Goal: Transaction & Acquisition: Purchase product/service

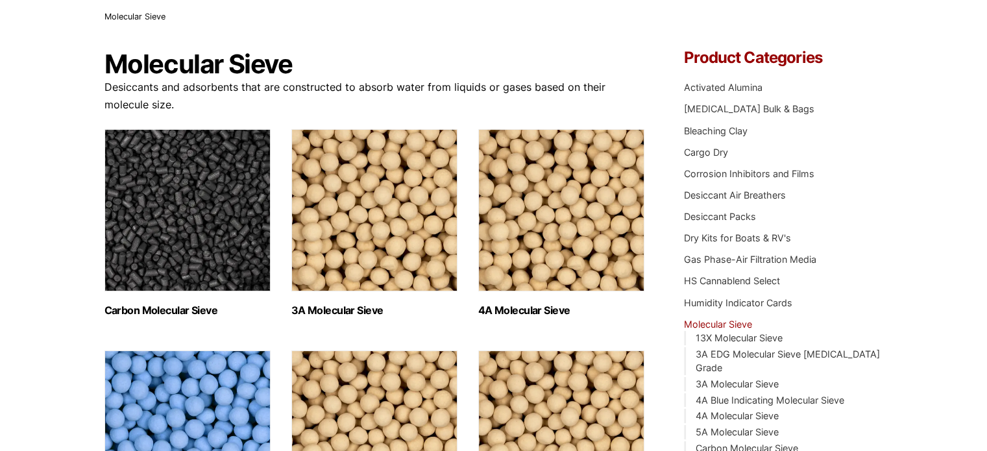
scroll to position [90, 0]
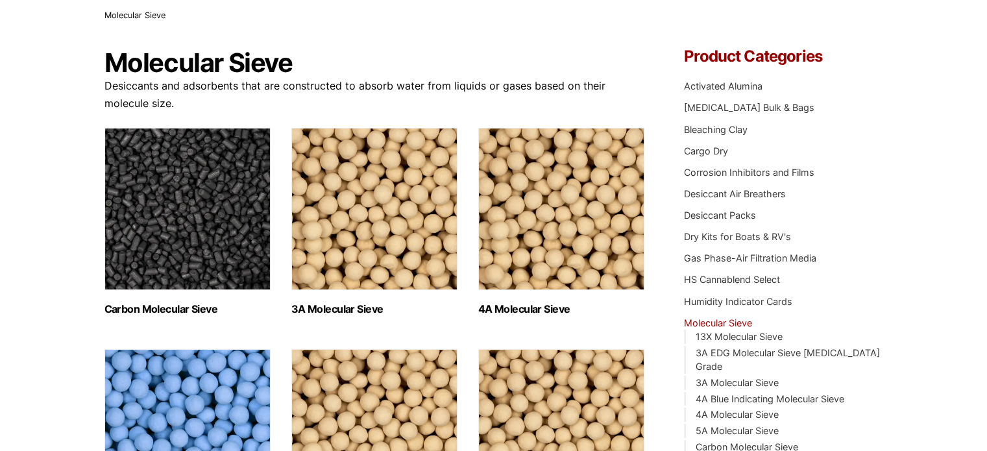
click at [395, 204] on img "Visit product category 3A Molecular Sieve" at bounding box center [374, 209] width 166 height 162
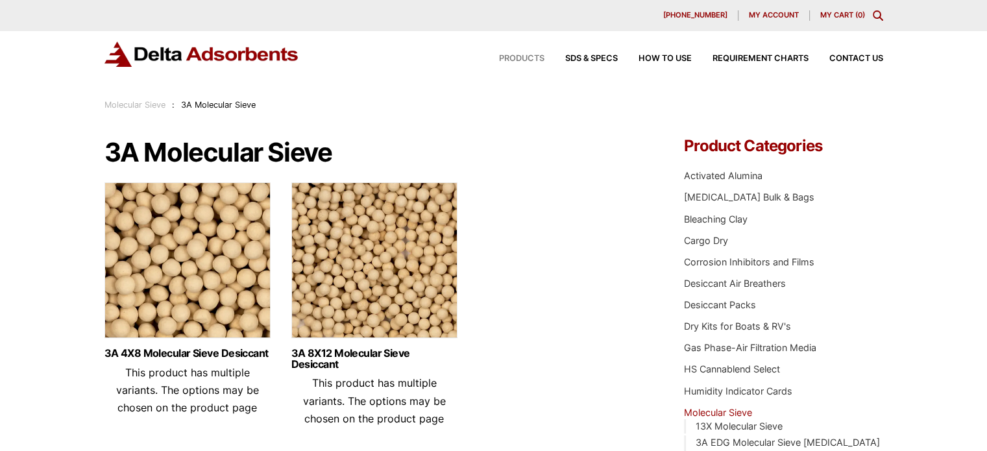
click at [524, 61] on span "Products" at bounding box center [521, 58] width 45 height 8
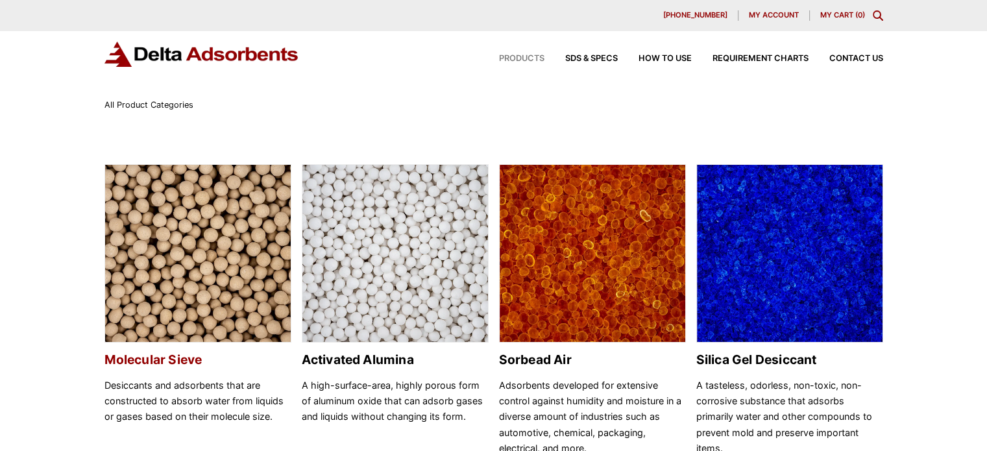
click at [229, 273] on img at bounding box center [198, 254] width 186 height 178
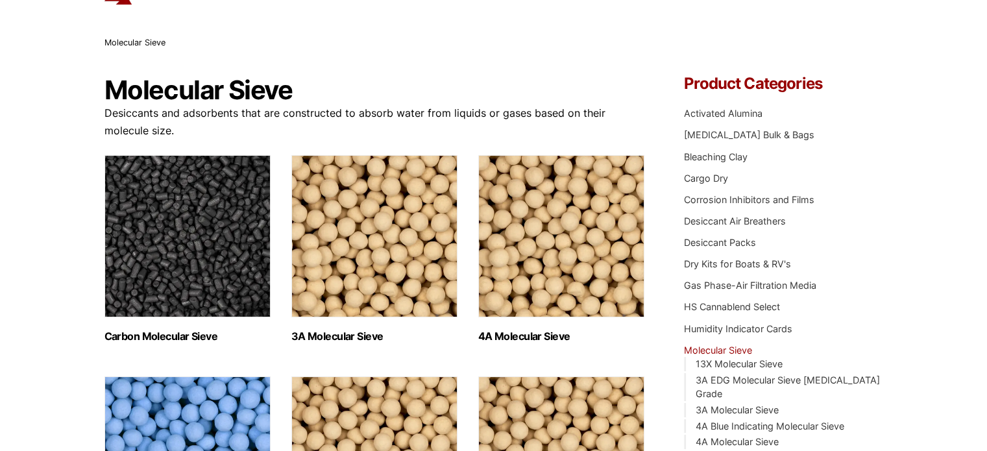
scroll to position [56, 0]
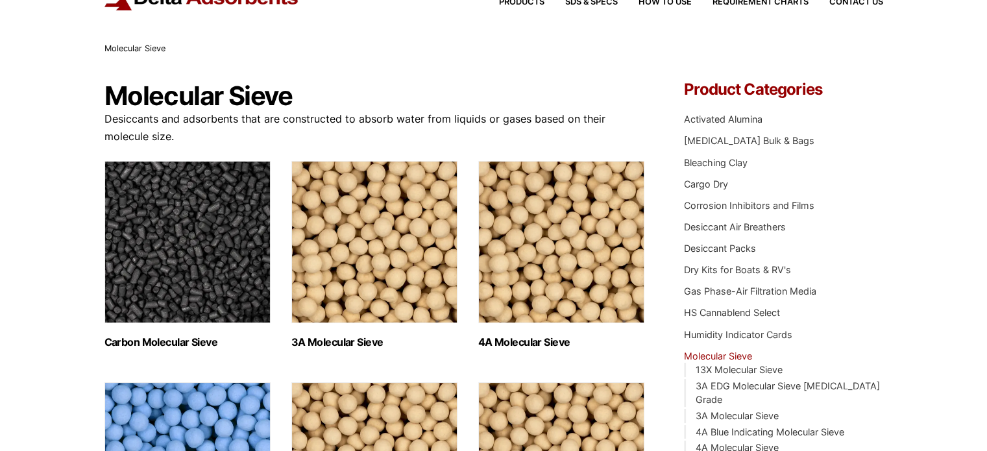
click at [382, 274] on img "Visit product category 3A Molecular Sieve" at bounding box center [374, 242] width 166 height 162
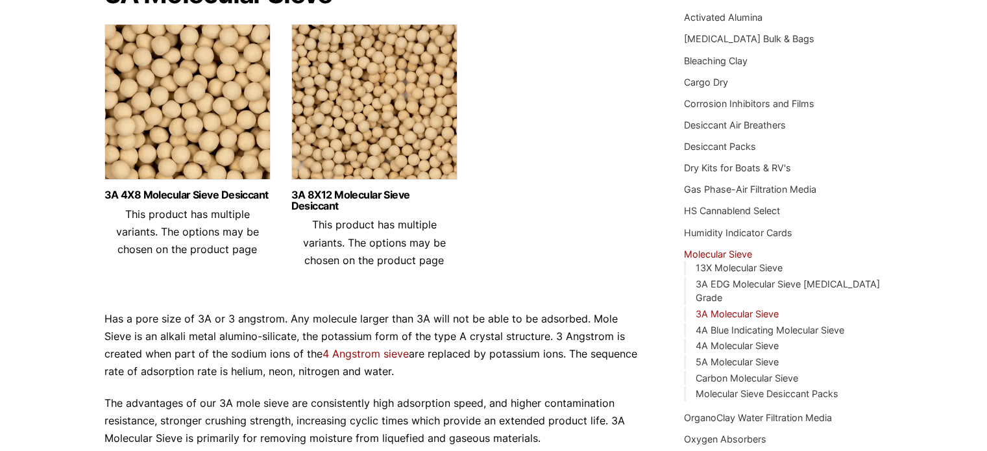
scroll to position [163, 0]
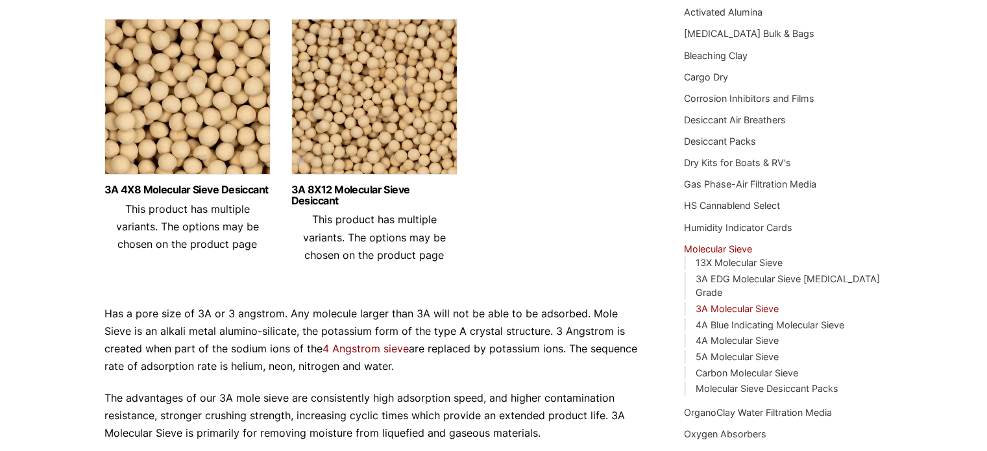
click at [179, 125] on img at bounding box center [187, 100] width 166 height 162
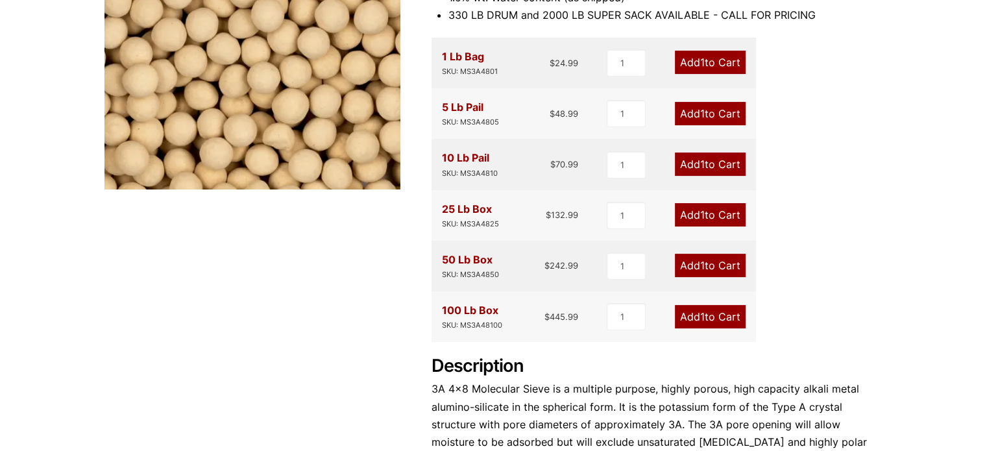
scroll to position [298, 0]
click at [706, 265] on link "Add 1 to Cart" at bounding box center [710, 264] width 71 height 23
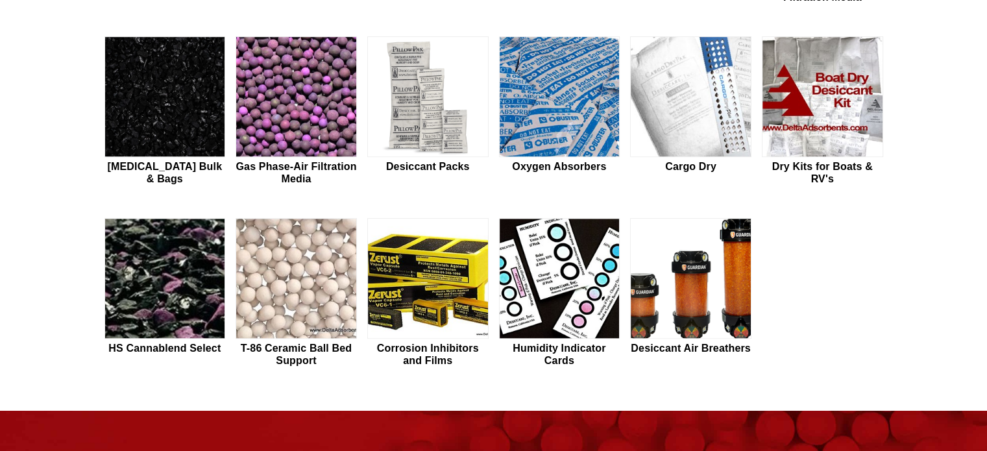
scroll to position [547, 0]
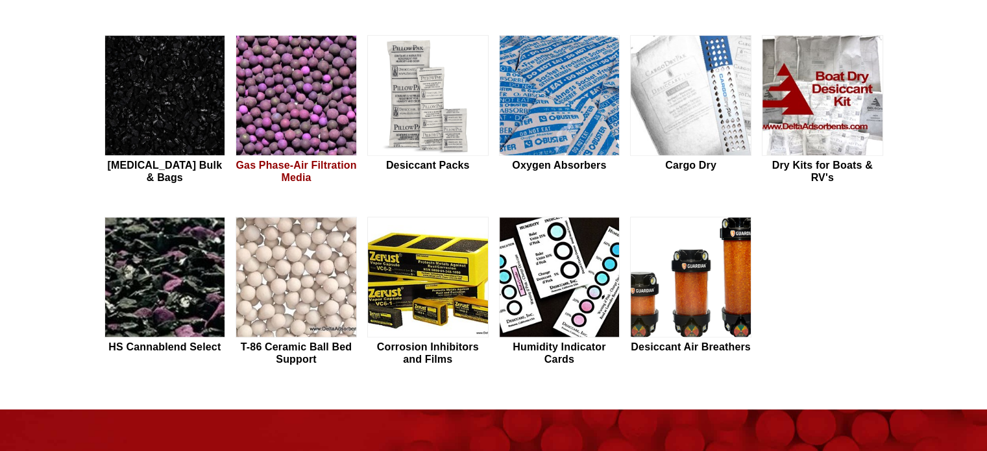
click at [330, 109] on img at bounding box center [296, 96] width 120 height 121
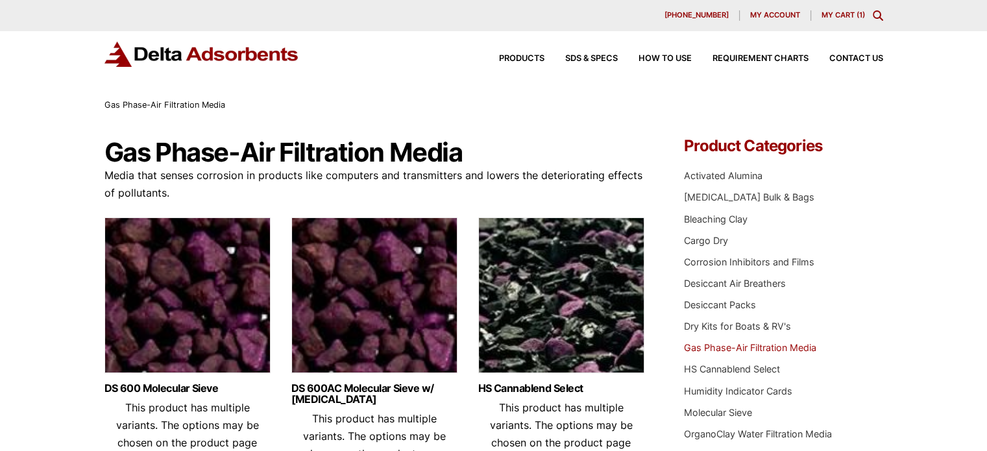
click at [557, 284] on img at bounding box center [561, 298] width 166 height 162
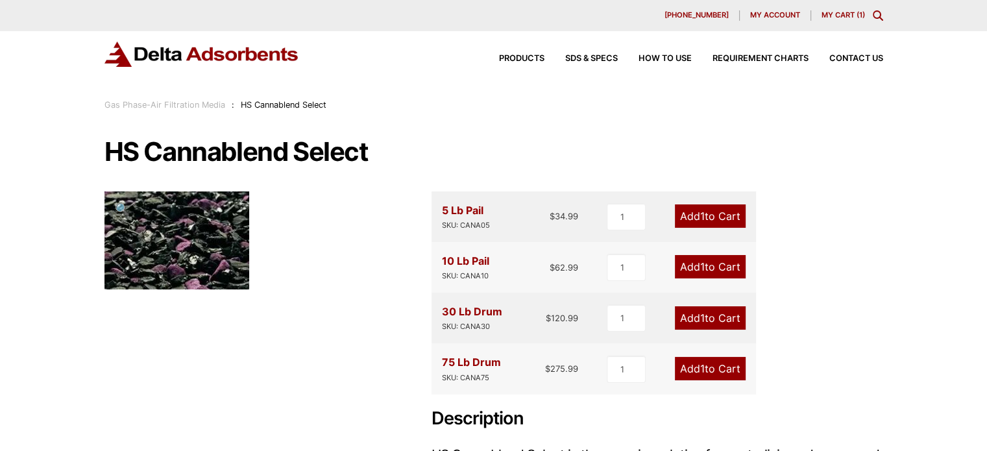
click at [835, 14] on link "My Cart ( 1 )" at bounding box center [842, 14] width 43 height 9
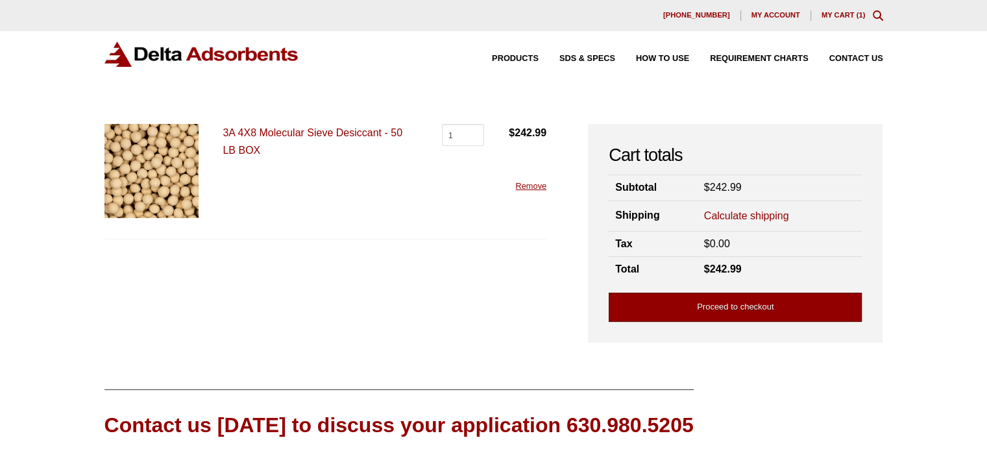
click at [740, 310] on link "Proceed to checkout" at bounding box center [734, 307] width 253 height 29
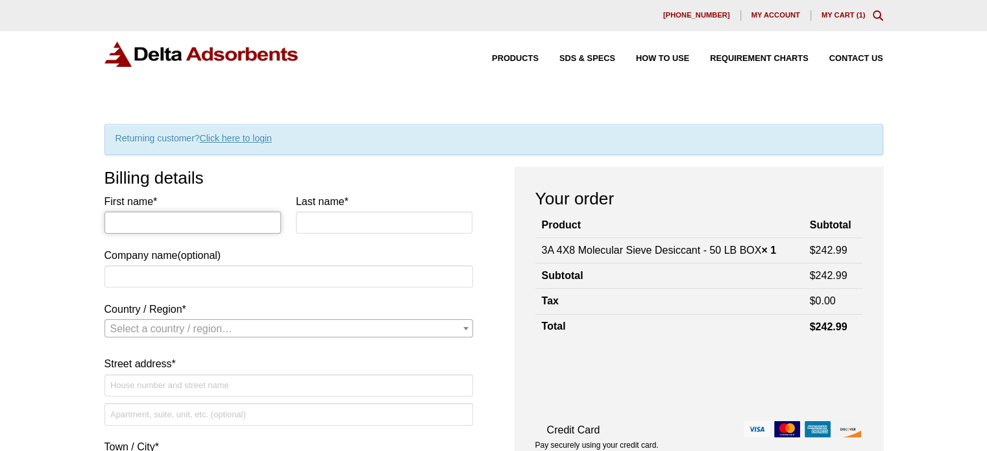
click at [163, 223] on input "First name *" at bounding box center [192, 222] width 177 height 22
type input "[PERSON_NAME]"
type input "Driven Grow"
select select "US"
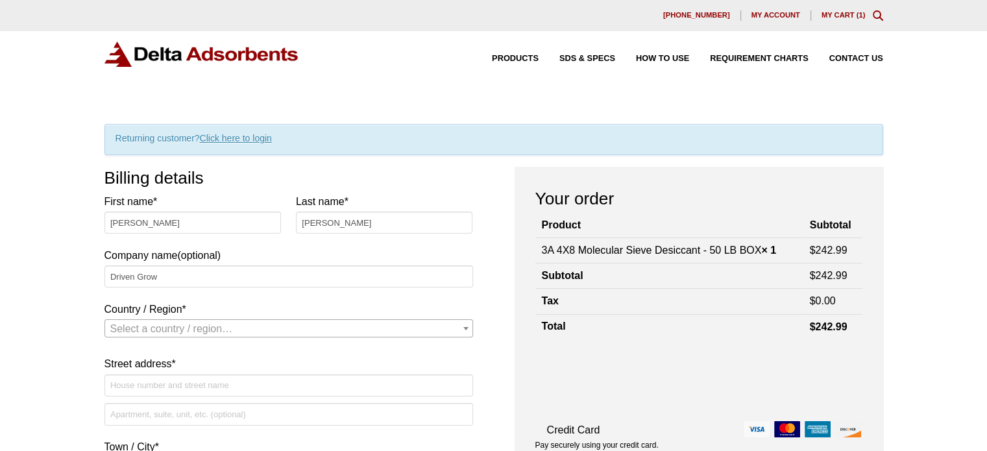
type input "[STREET_ADDRESS][PERSON_NAME]"
type input "[PERSON_NAME]"
type input "49735"
type input "9893906376"
type input "[EMAIL_ADDRESS][DOMAIN_NAME]"
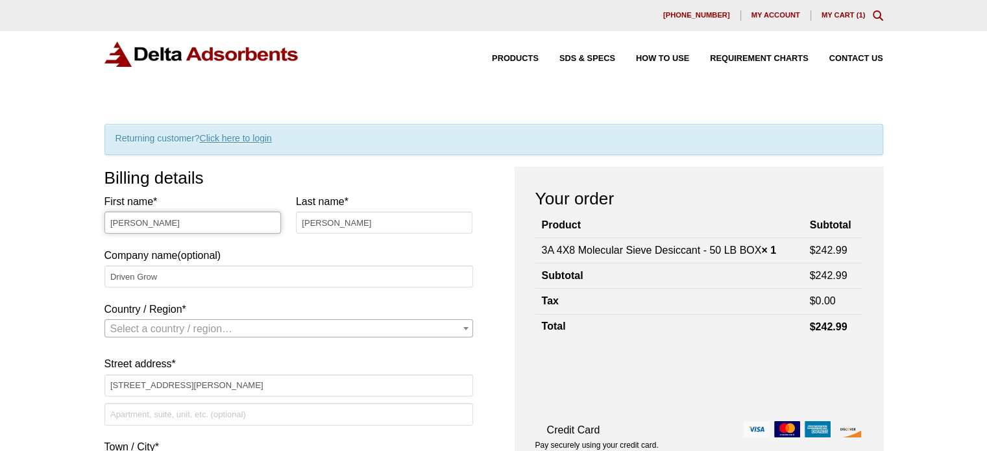
scroll to position [294, 0]
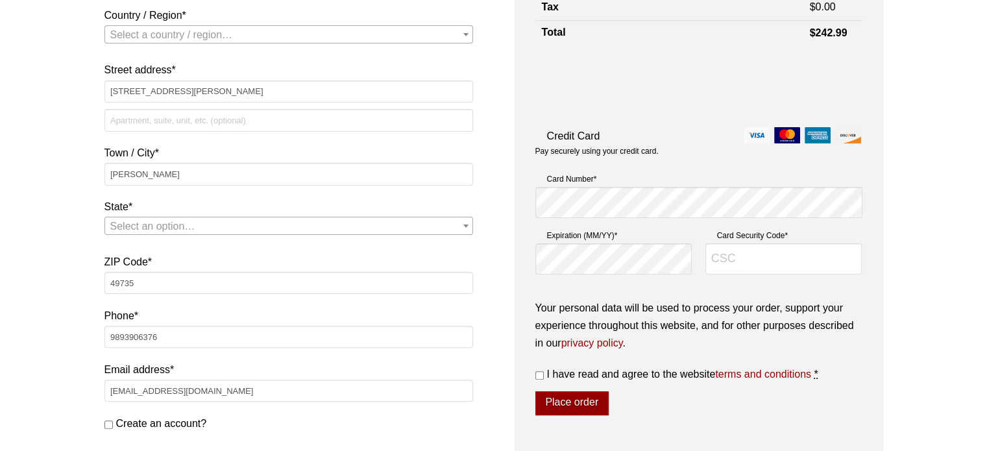
select select "US"
select select "MI"
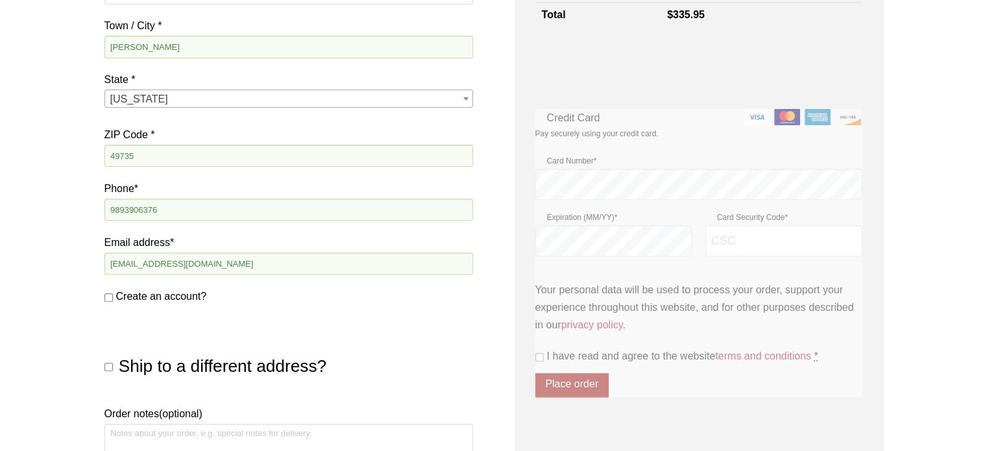
scroll to position [466, 0]
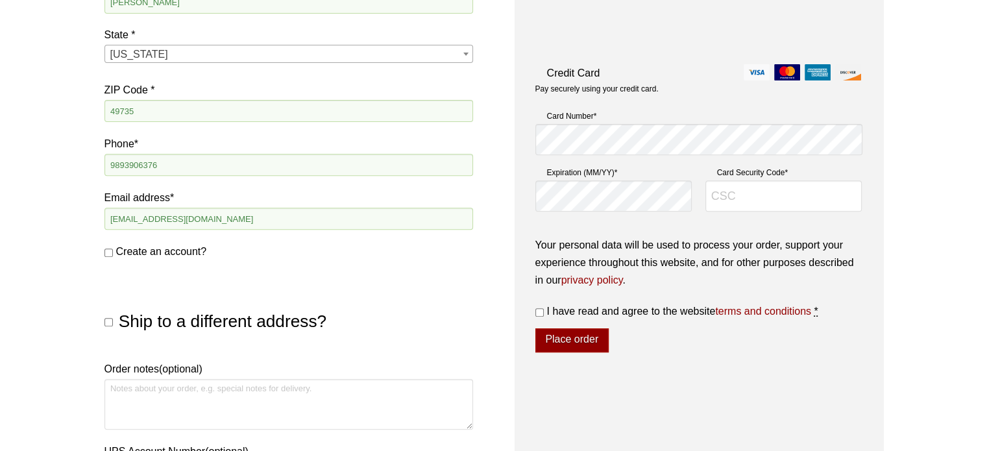
click at [110, 320] on input "Ship to a different address?" at bounding box center [108, 322] width 8 height 8
checkbox input "true"
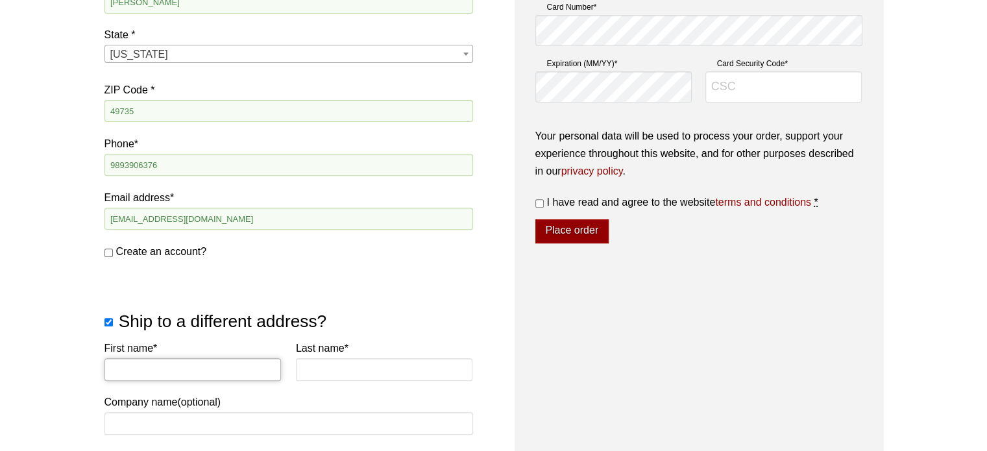
click at [203, 371] on input "First name *" at bounding box center [192, 369] width 177 height 22
type input "[PERSON_NAME]"
select select "US"
type input "10925 Bruun Trail"
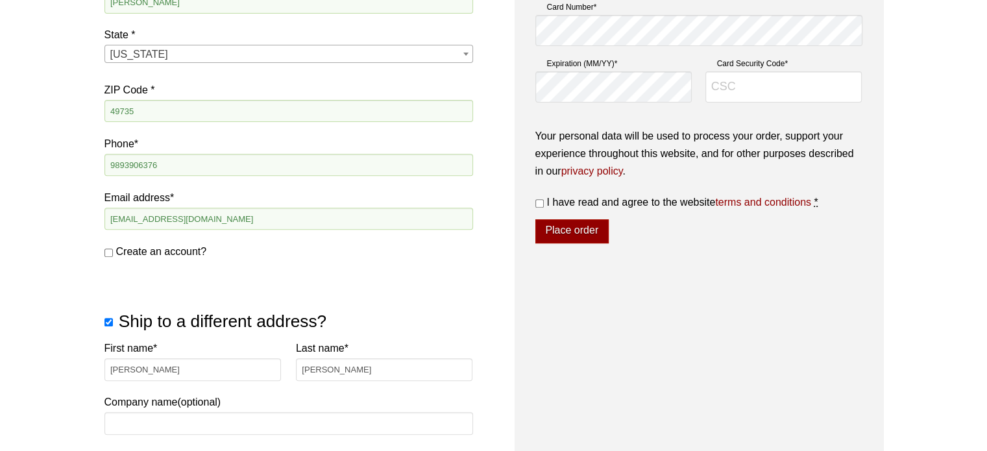
type input "[PERSON_NAME]"
type input "49733"
select select "US"
select select "MI"
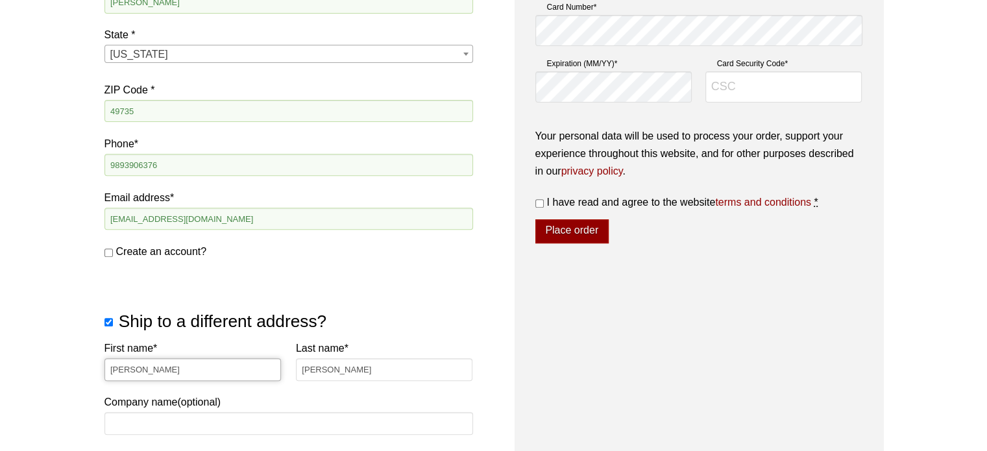
select select "US"
select select "MI"
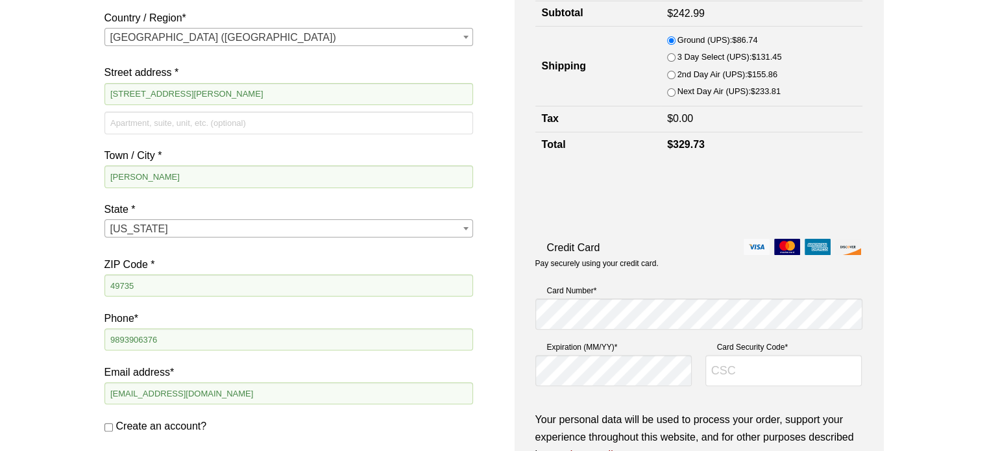
scroll to position [303, 0]
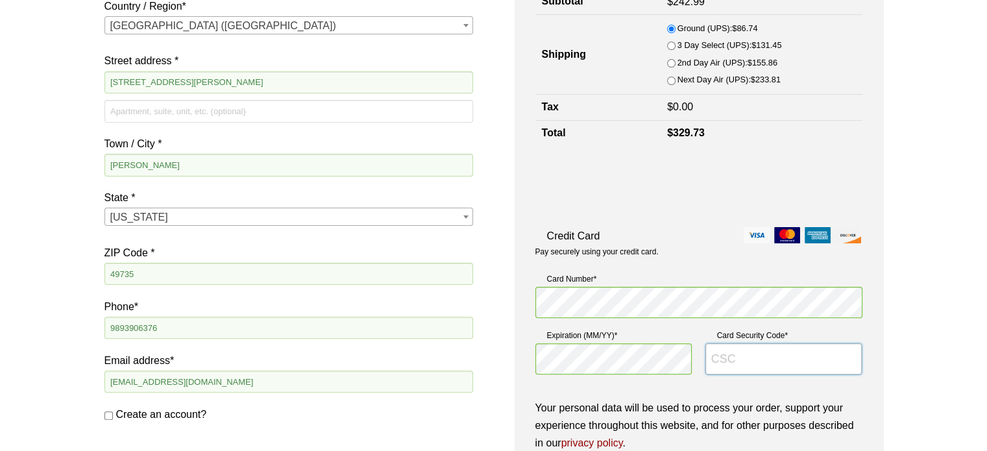
click at [765, 355] on input "Card Security Code *" at bounding box center [783, 358] width 157 height 31
type input "2065"
click at [717, 402] on p "Your personal data will be used to process your order, support your experience …" at bounding box center [698, 425] width 327 height 53
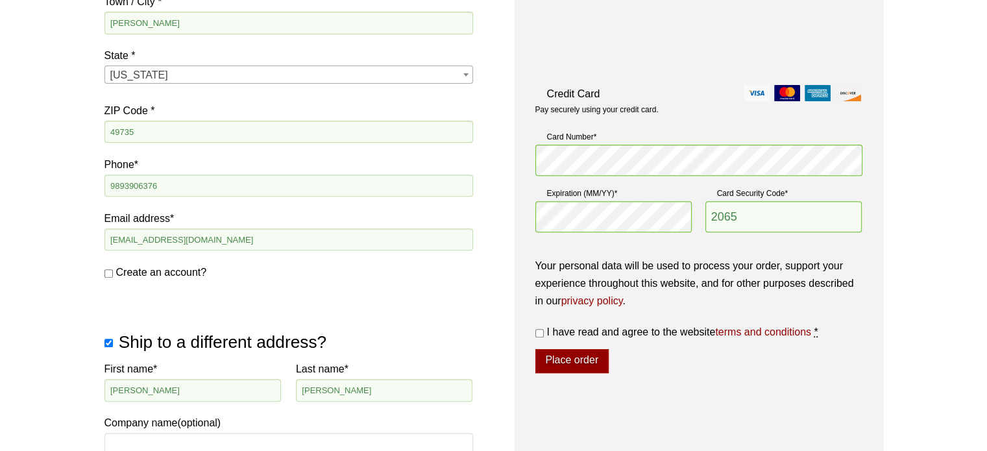
scroll to position [446, 0]
click at [540, 332] on input "I have read and agree to the website terms and conditions *" at bounding box center [539, 332] width 8 height 8
checkbox input "true"
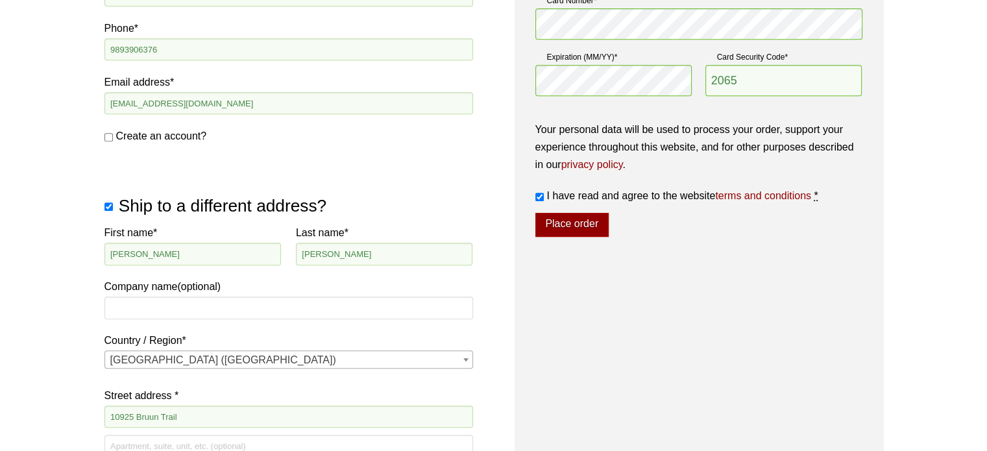
scroll to position [583, 0]
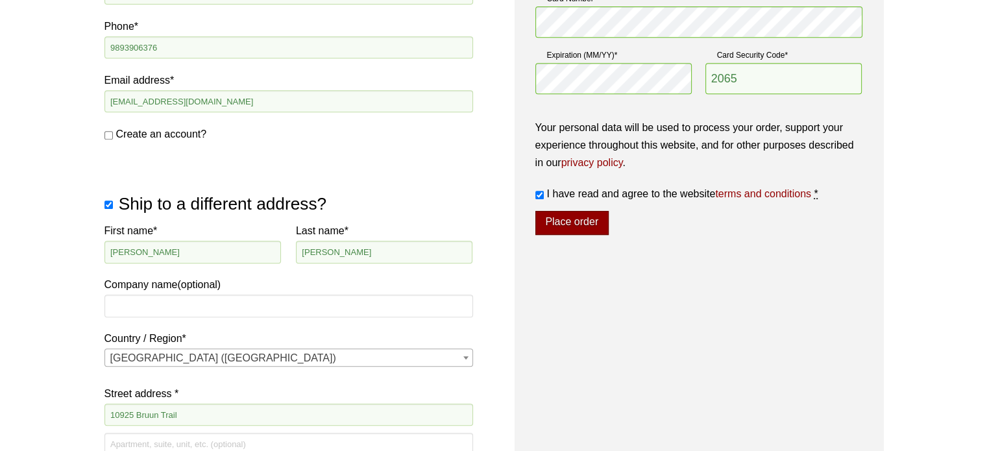
click at [568, 222] on button "Place order" at bounding box center [571, 223] width 73 height 25
